Goal: Navigation & Orientation: Find specific page/section

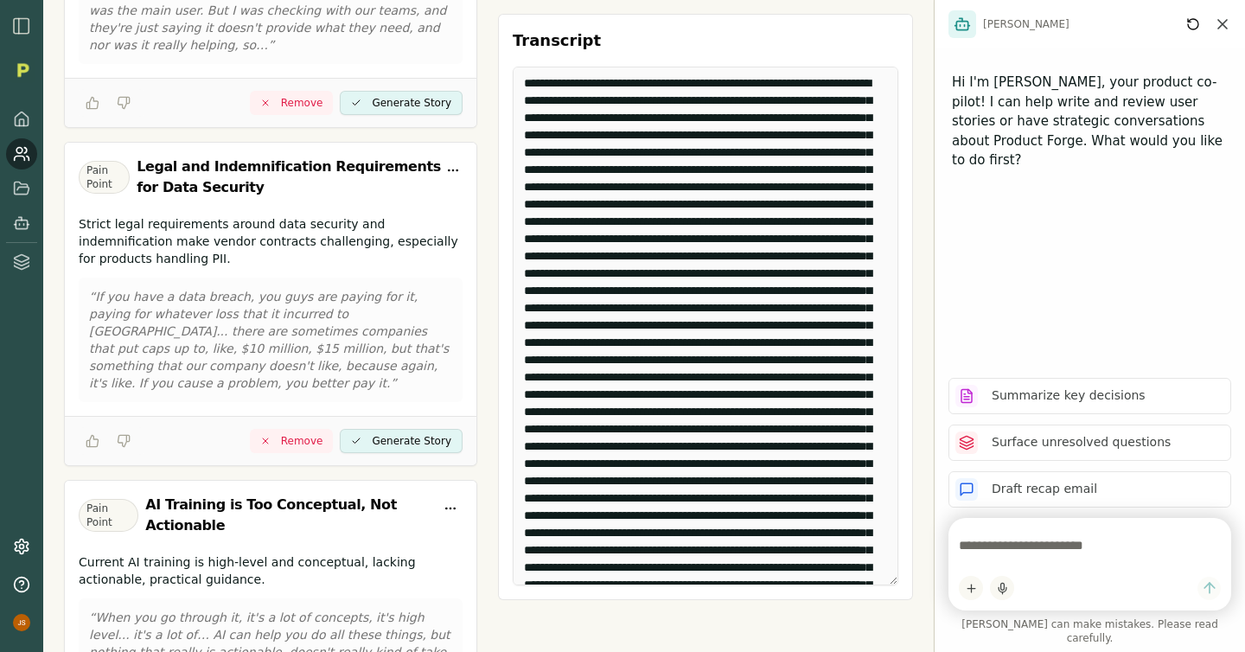
scroll to position [945, 0]
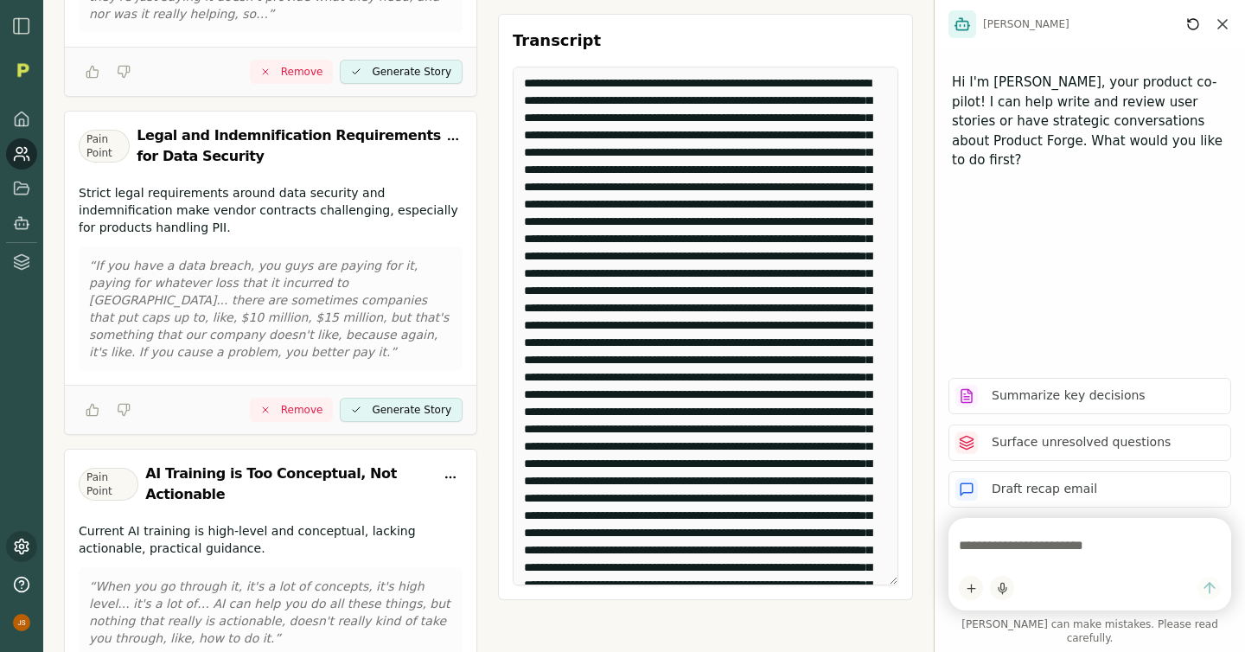
click at [22, 532] on link at bounding box center [21, 546] width 31 height 31
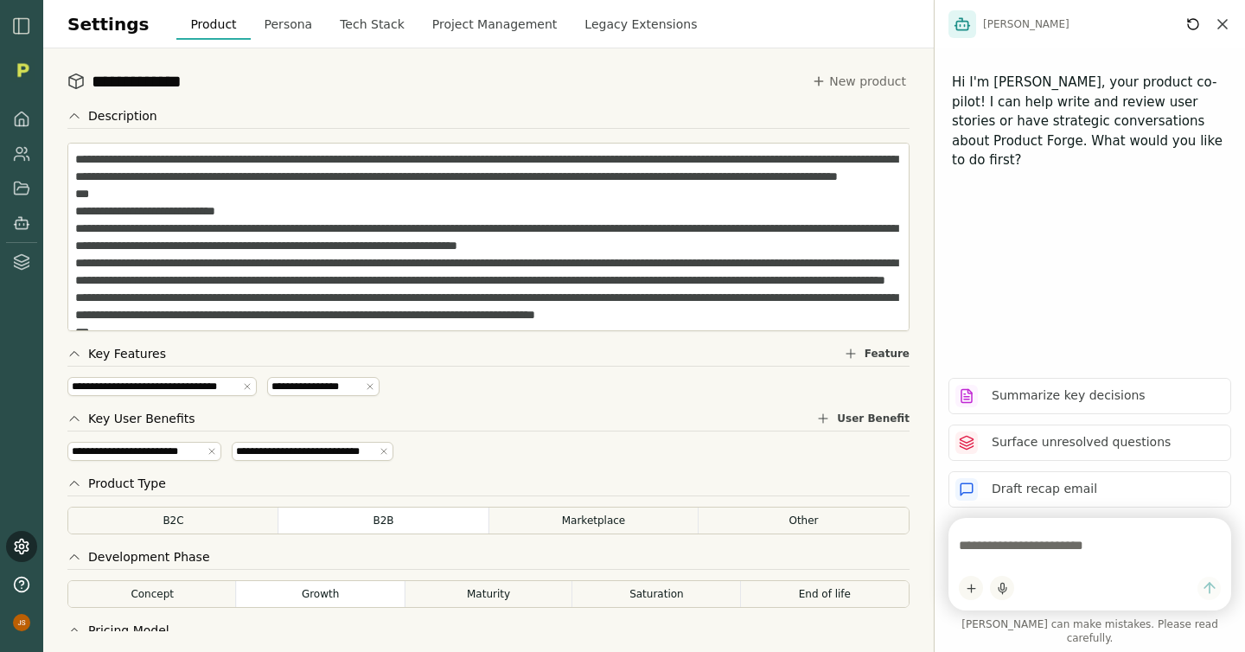
click at [611, 18] on icon "Close chat" at bounding box center [1222, 24] width 17 height 17
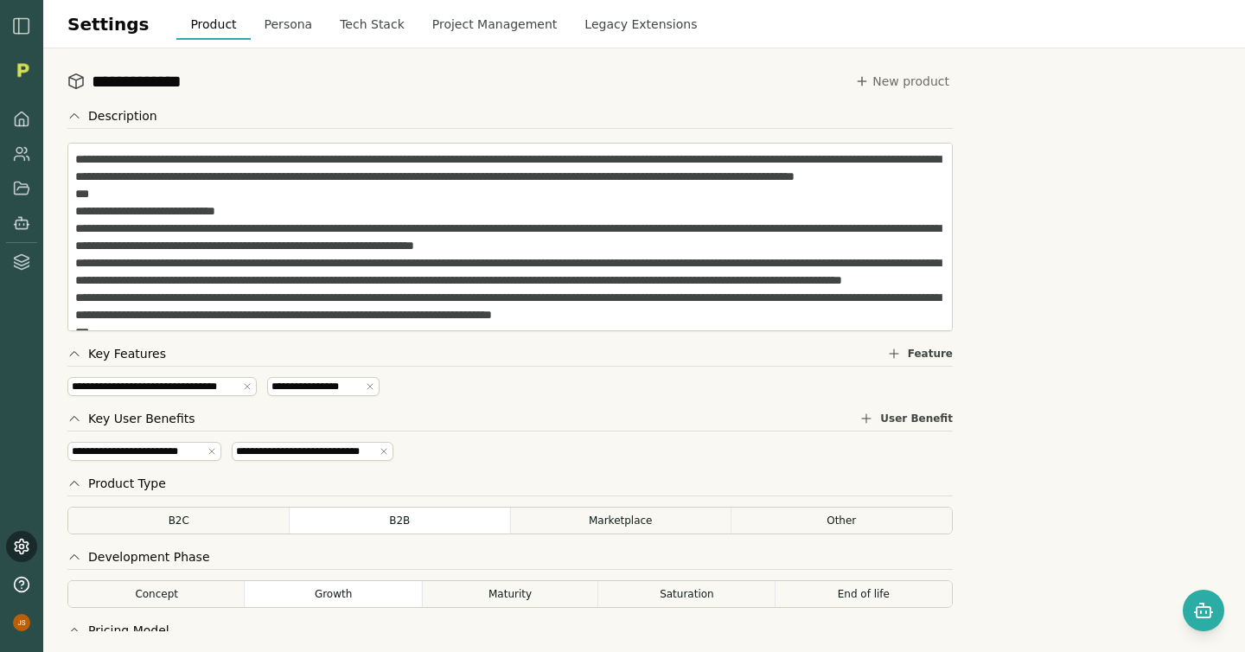
click at [342, 29] on button "Tech Stack" at bounding box center [372, 24] width 93 height 31
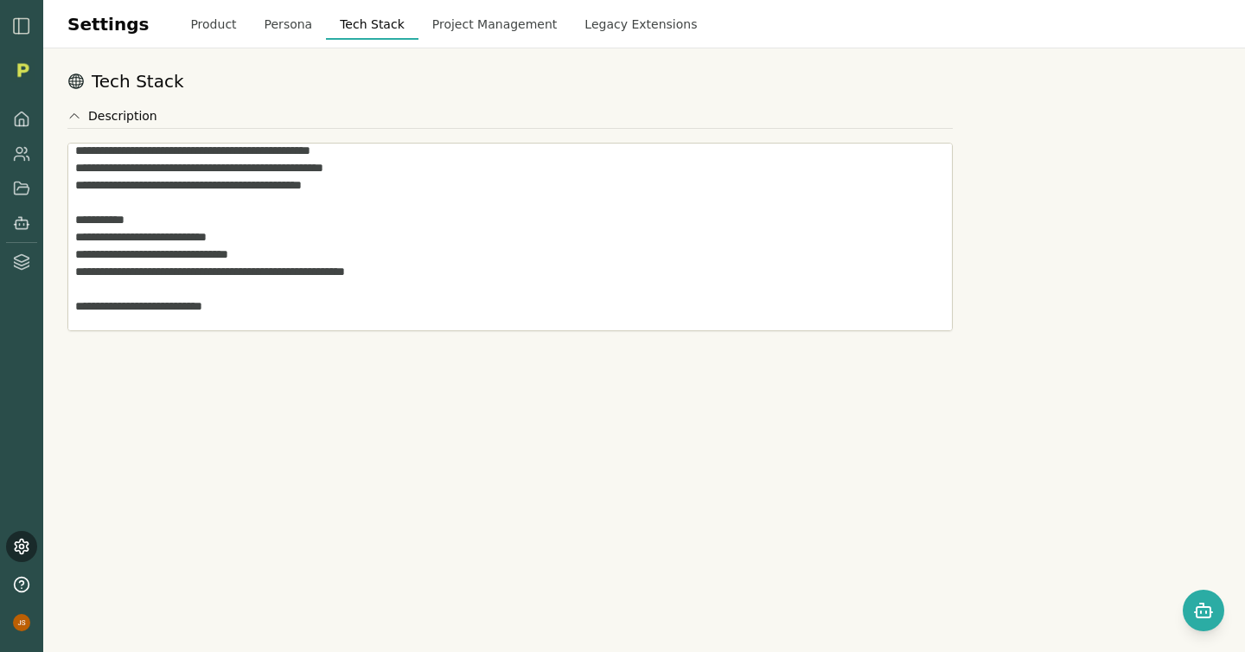
scroll to position [1193, 0]
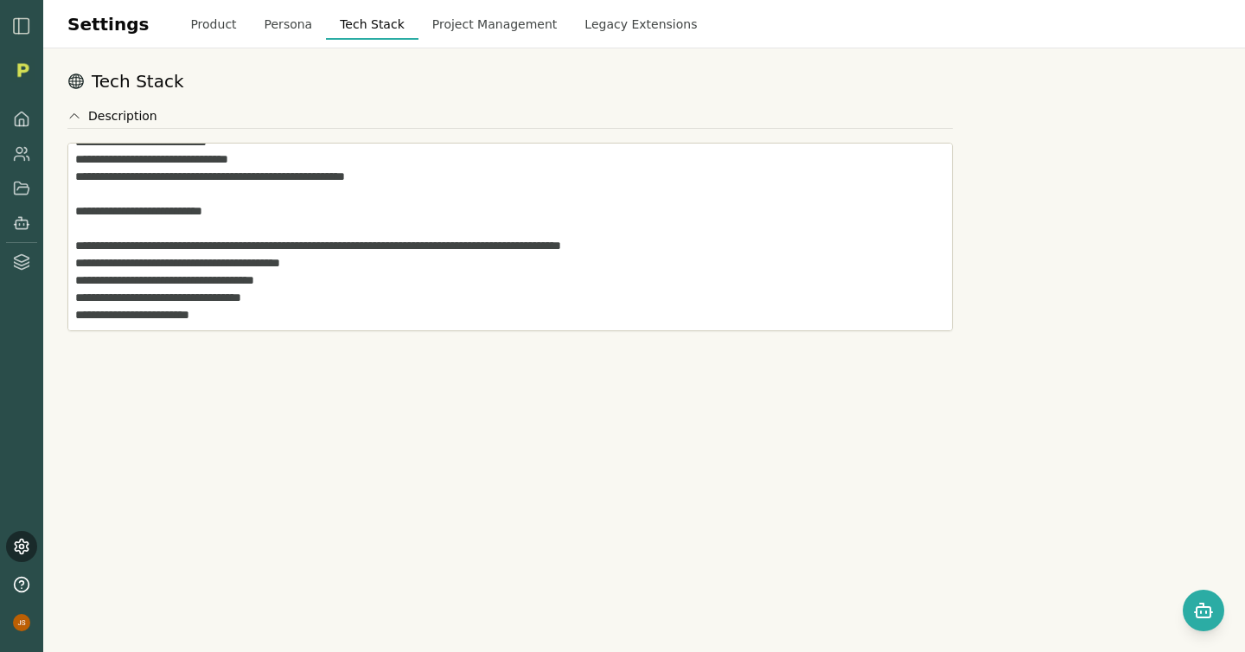
click at [597, 23] on button "Legacy Extensions" at bounding box center [641, 24] width 140 height 31
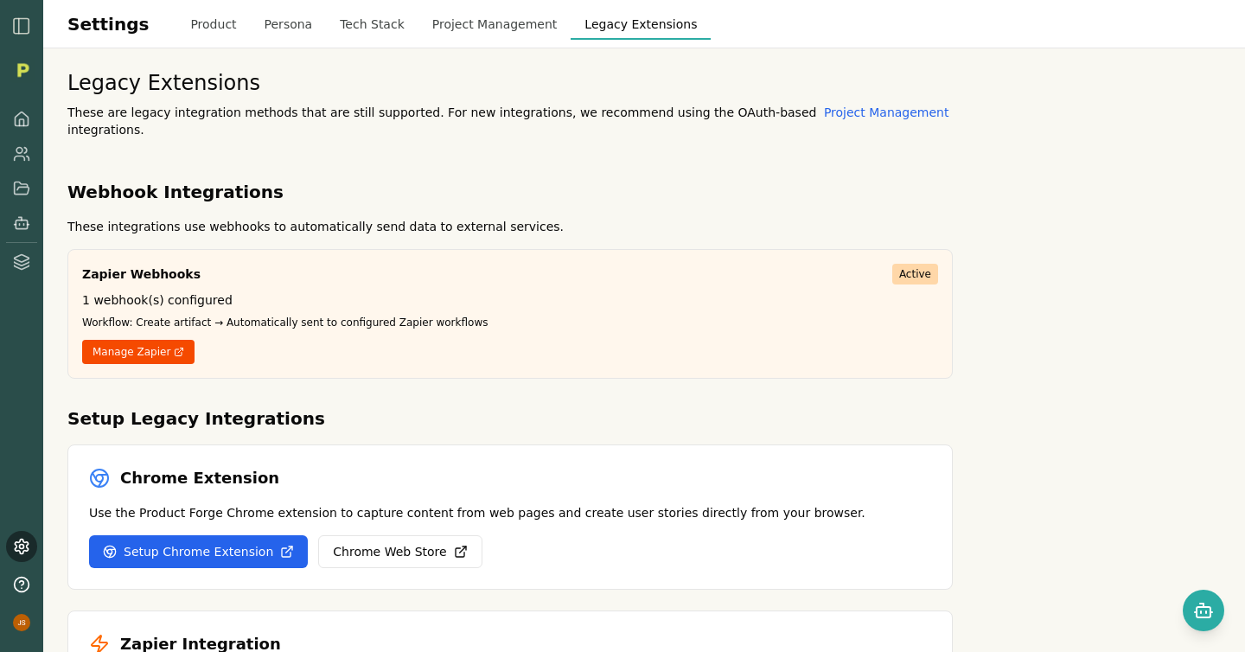
click at [340, 31] on button "Tech Stack" at bounding box center [372, 24] width 93 height 31
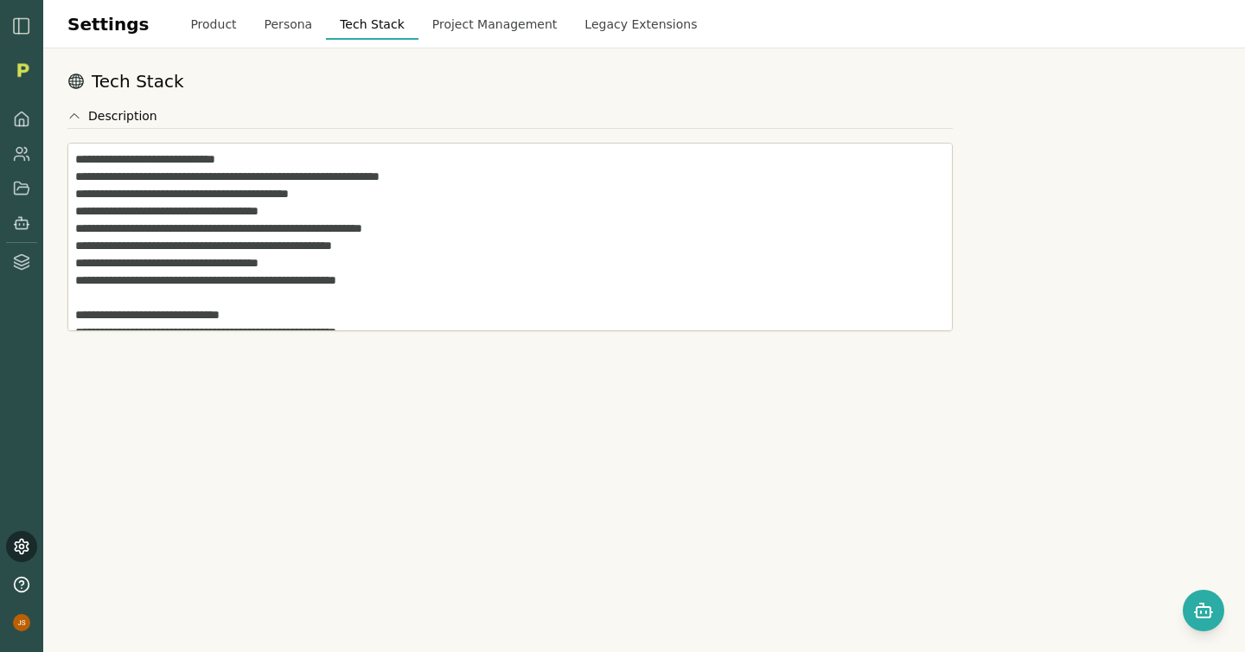
click at [255, 24] on button "Persona" at bounding box center [289, 24] width 76 height 31
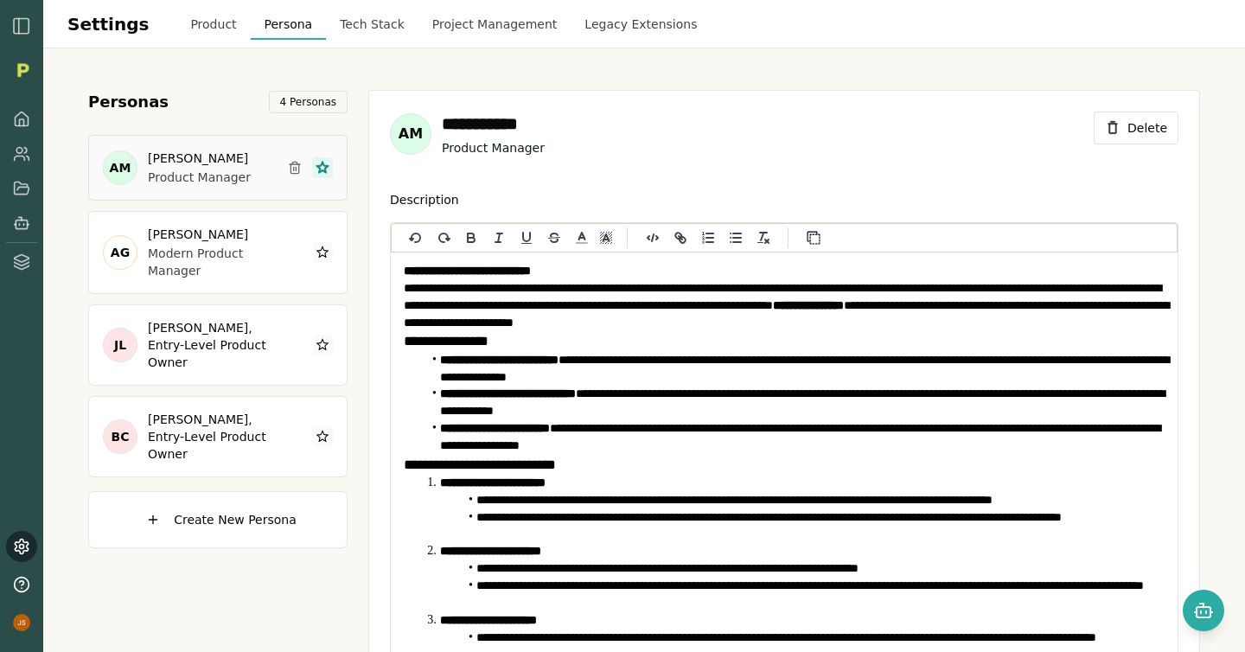
click at [361, 22] on button "Tech Stack" at bounding box center [372, 24] width 93 height 31
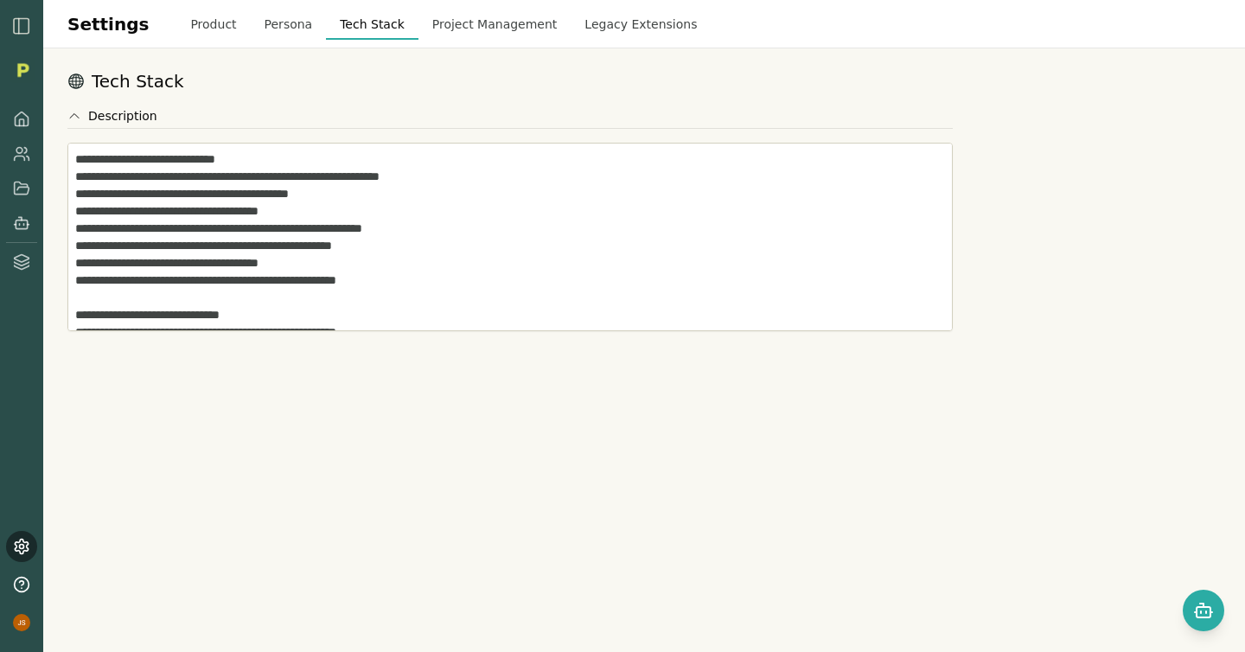
click at [195, 29] on button "Product" at bounding box center [212, 24] width 73 height 31
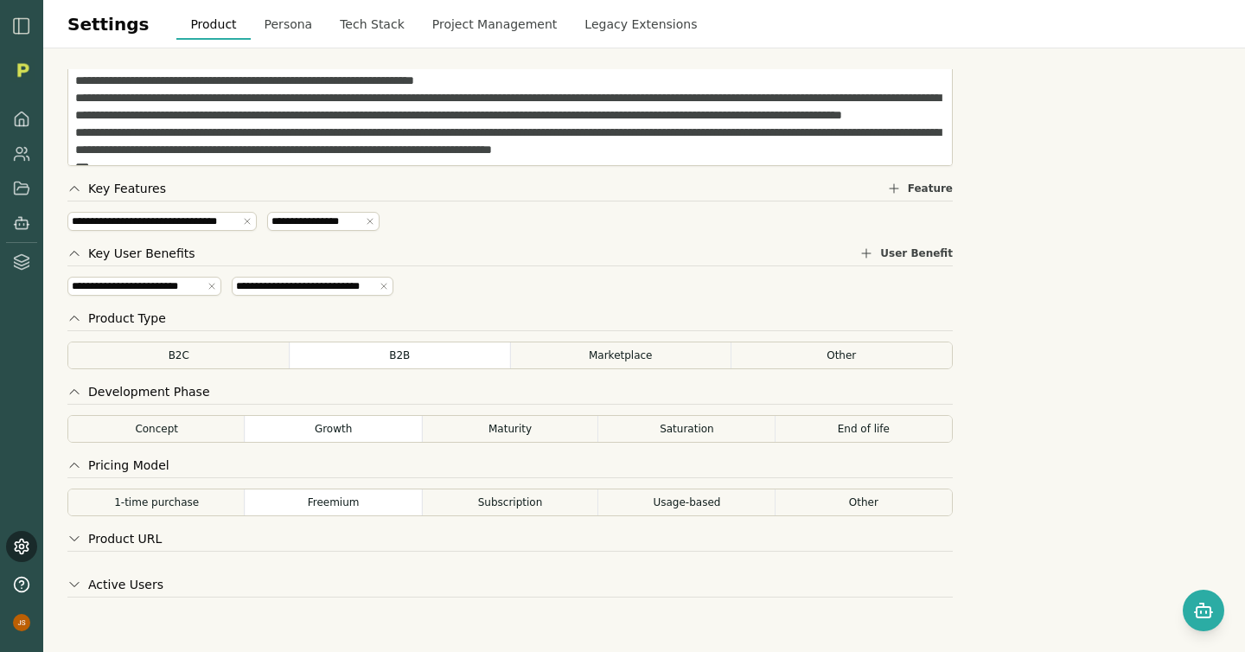
scroll to position [180, 0]
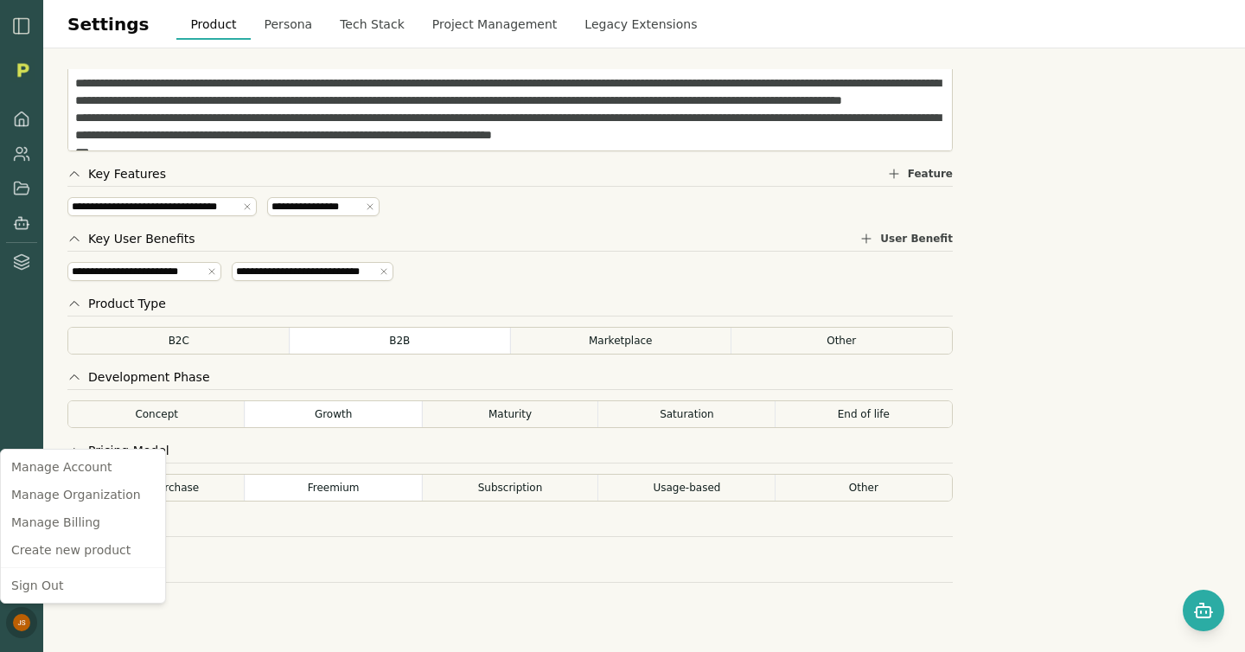
click at [22, 626] on html "**********" at bounding box center [622, 326] width 1245 height 652
click at [14, 259] on html "**********" at bounding box center [622, 326] width 1245 height 652
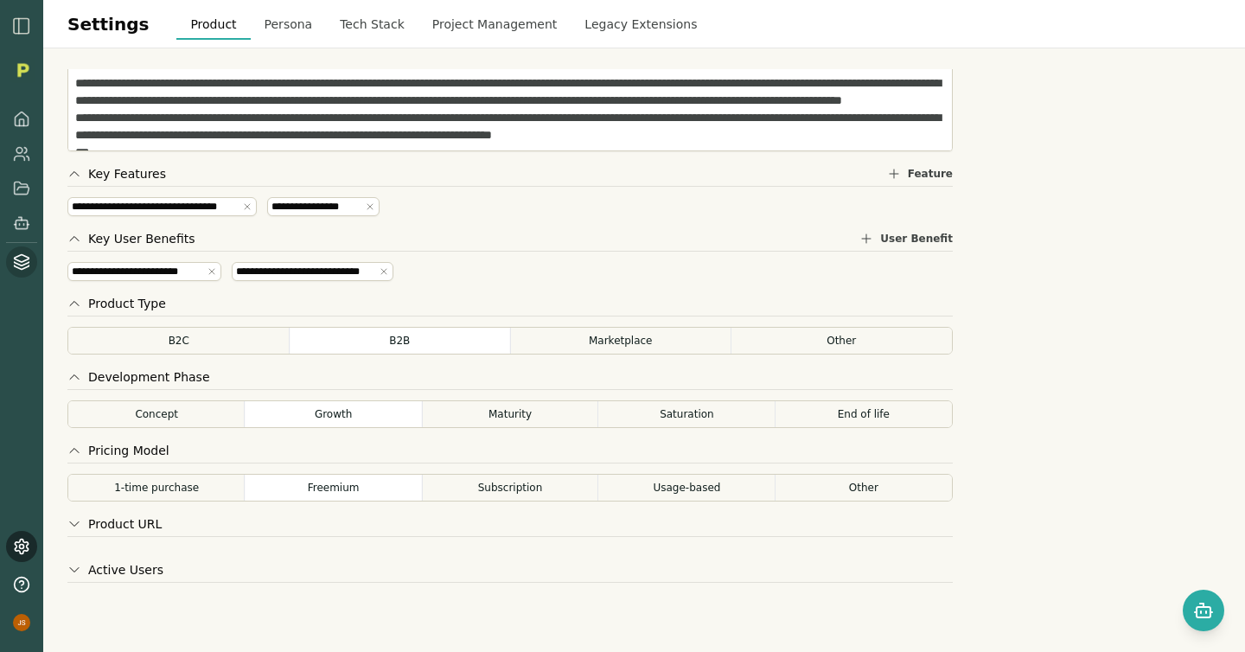
click at [15, 259] on icon at bounding box center [22, 258] width 15 height 7
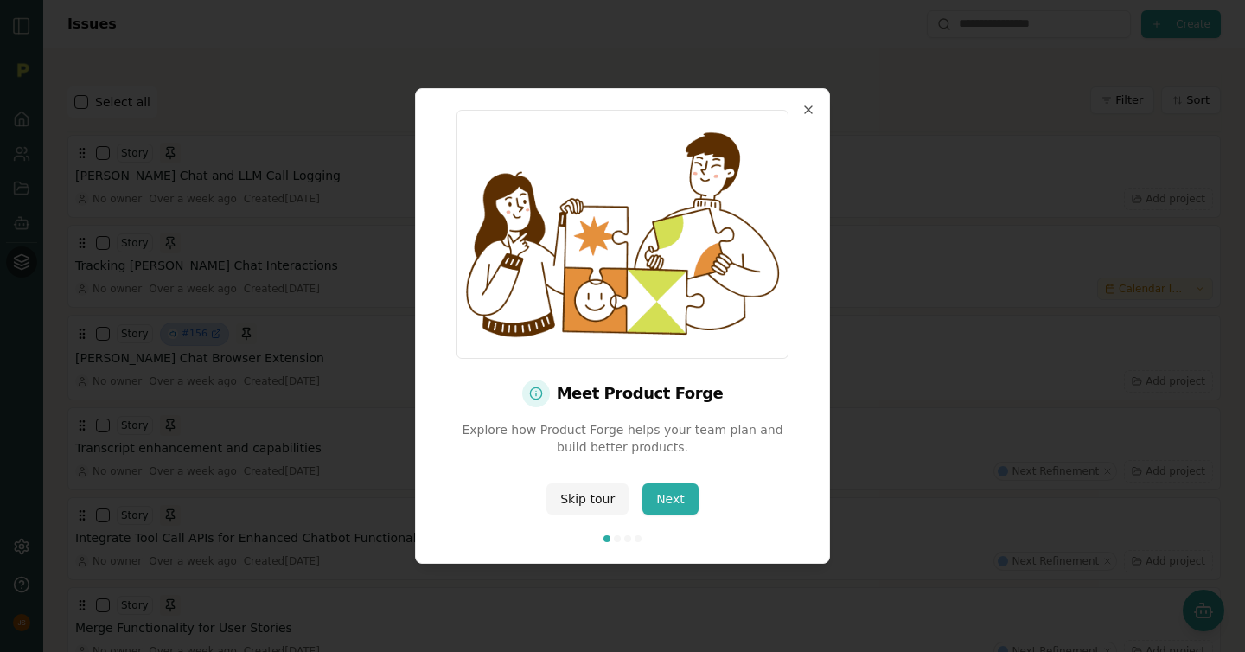
click at [587, 498] on button "Skip tour" at bounding box center [587, 498] width 82 height 31
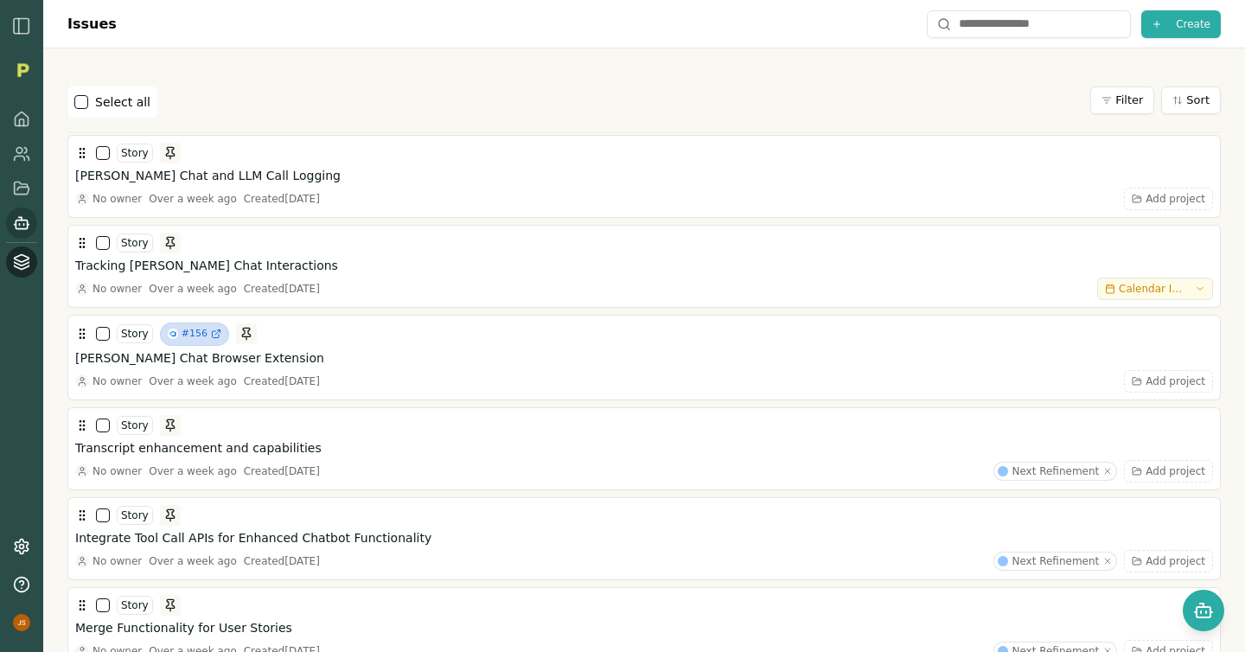
click at [16, 226] on icon at bounding box center [21, 222] width 17 height 17
